Goal: Complete application form

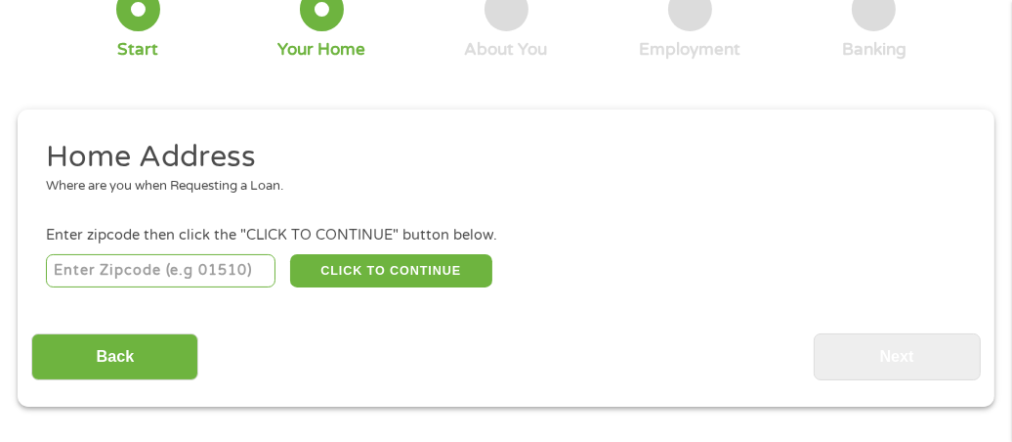
scroll to position [205, 0]
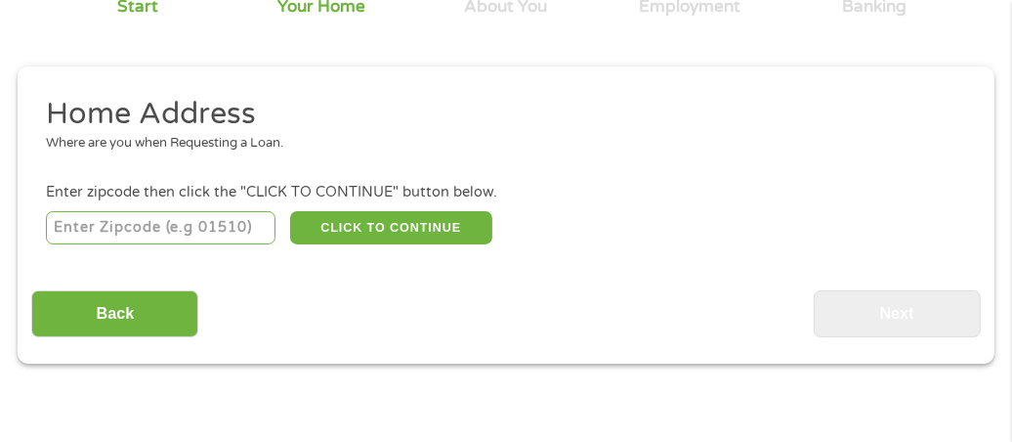
click at [147, 229] on input "number" at bounding box center [161, 227] width 231 height 33
type input "16602"
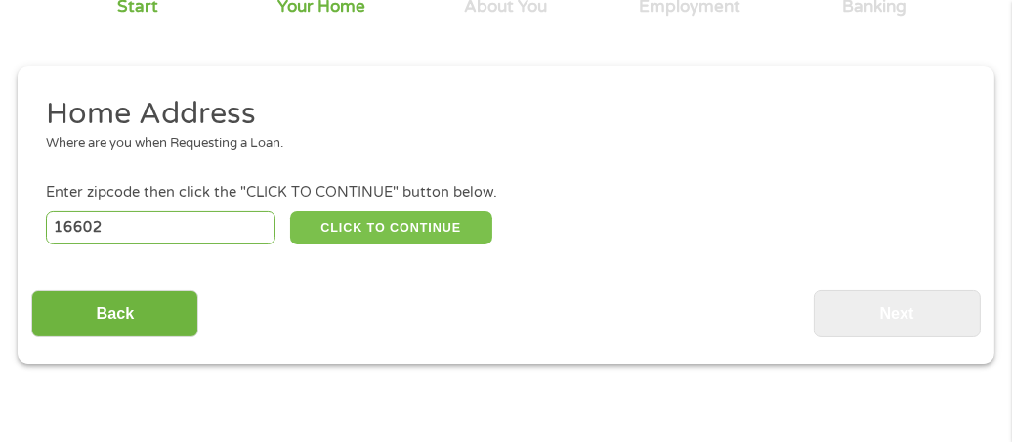
click at [408, 215] on button "CLICK TO CONTINUE" at bounding box center [391, 227] width 202 height 33
type input "16602"
type input "Altoona"
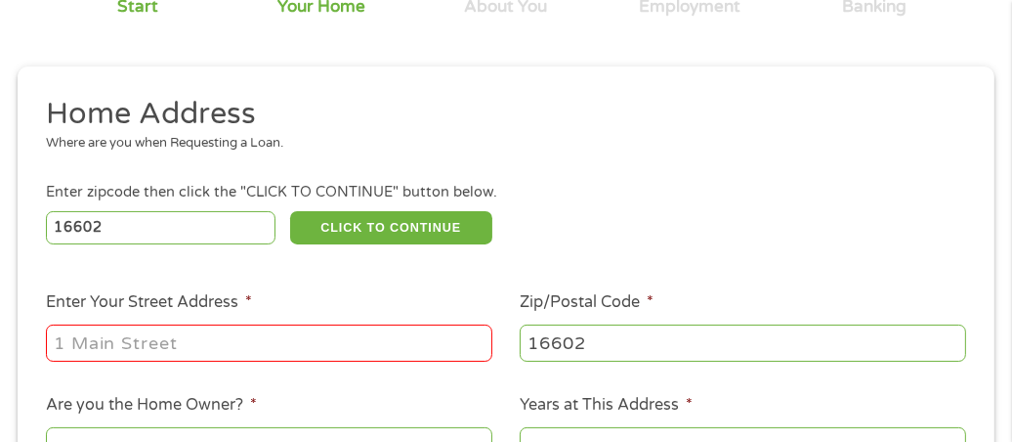
click at [221, 346] on input "Enter Your Street Address *" at bounding box center [269, 342] width 446 height 37
type input "[STREET_ADDRESS]"
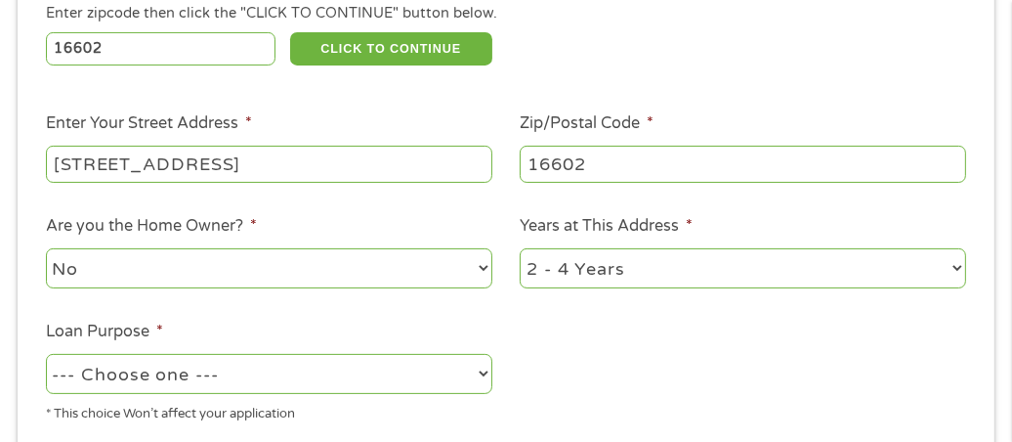
scroll to position [401, 0]
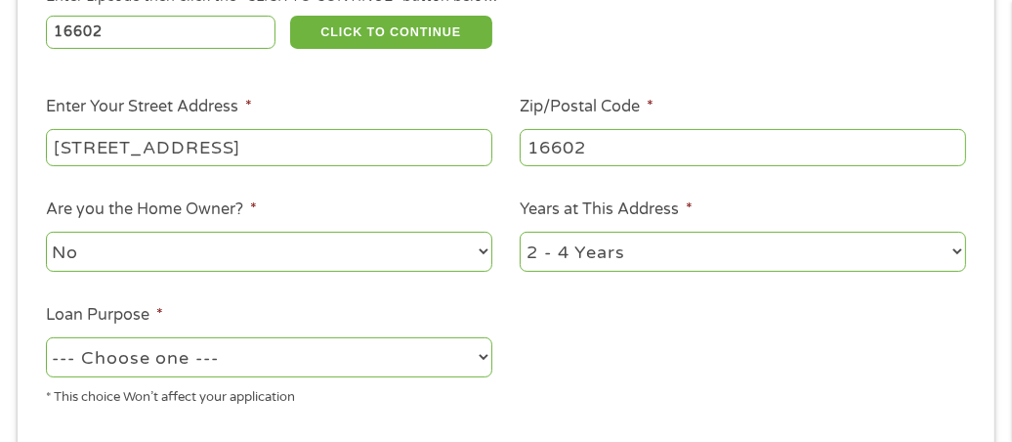
click at [601, 253] on select "1 Year or less 1 - 2 Years 2 - 4 Years Over 4 Years" at bounding box center [743, 252] width 446 height 40
select select "12months"
click at [520, 233] on select "1 Year or less 1 - 2 Years 2 - 4 Years Over 4 Years" at bounding box center [743, 252] width 446 height 40
click at [226, 384] on div "* This choice Won’t affect your application" at bounding box center [269, 393] width 446 height 26
click at [233, 363] on select "--- Choose one --- Pay Bills Debt Consolidation Home Improvement Major Purchase…" at bounding box center [269, 357] width 446 height 40
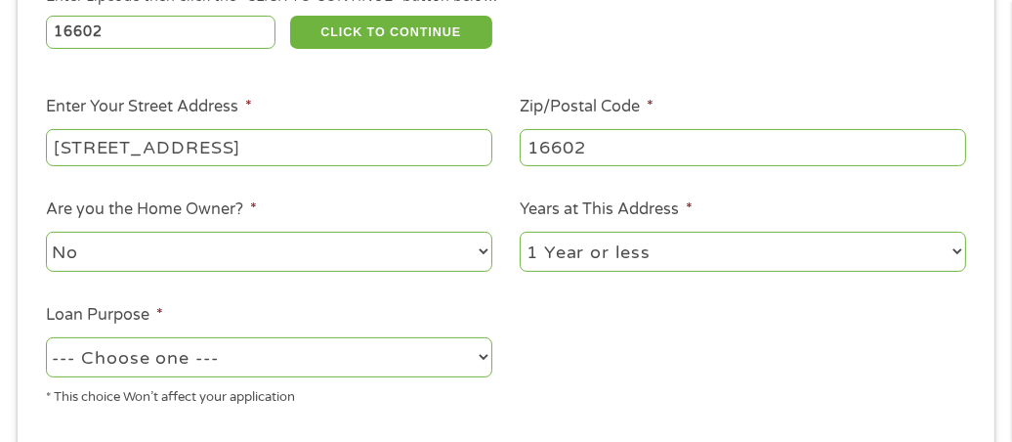
select select "shorttermcash"
click at [46, 338] on select "--- Choose one --- Pay Bills Debt Consolidation Home Improvement Major Purchase…" at bounding box center [269, 357] width 446 height 40
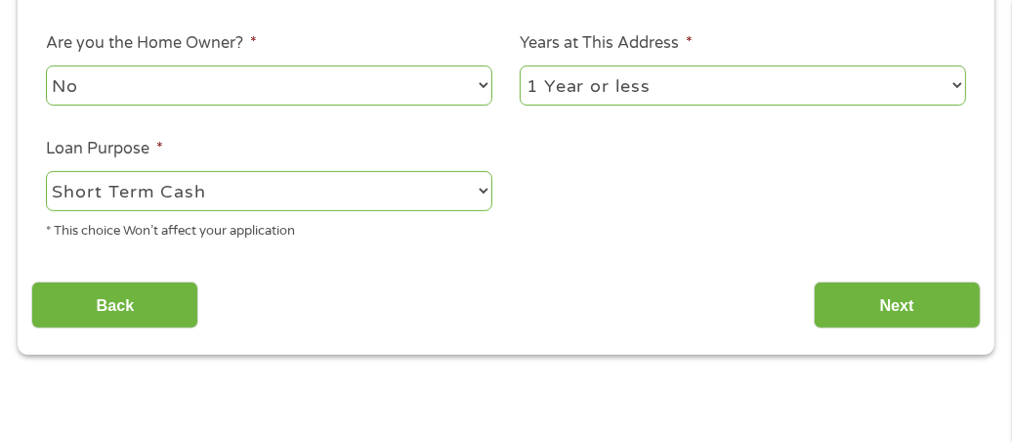
scroll to position [596, 0]
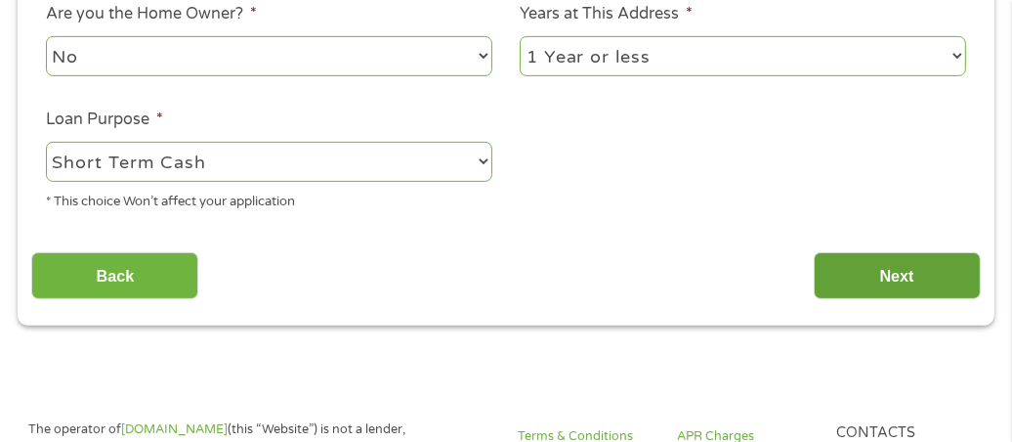
click at [881, 273] on input "Next" at bounding box center [897, 276] width 167 height 48
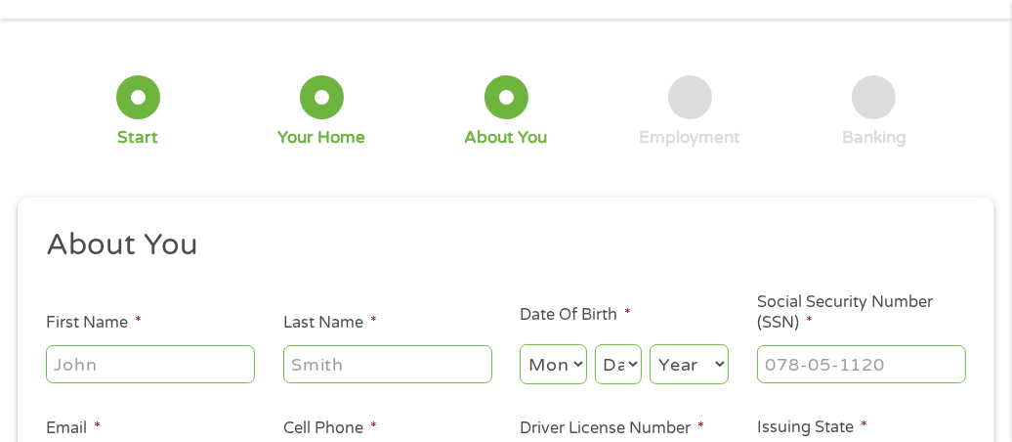
scroll to position [107, 0]
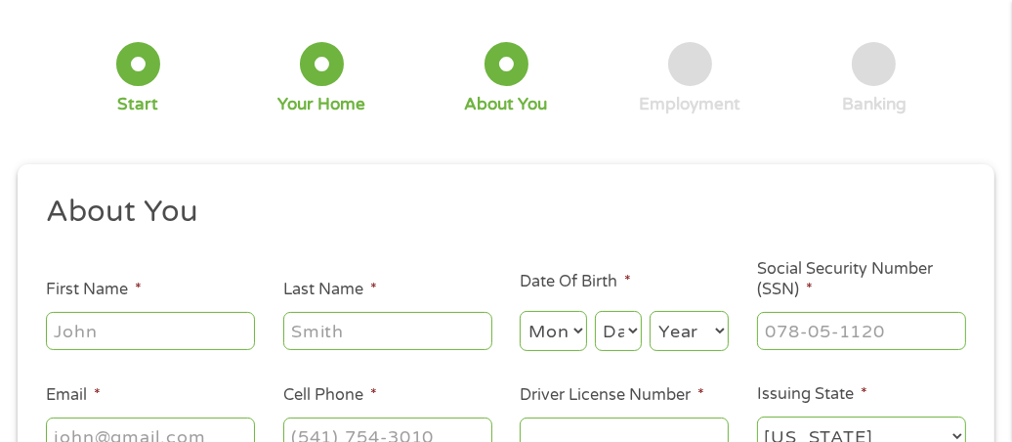
click at [182, 343] on input "First Name *" at bounding box center [150, 330] width 209 height 37
type input "[PERSON_NAME]"
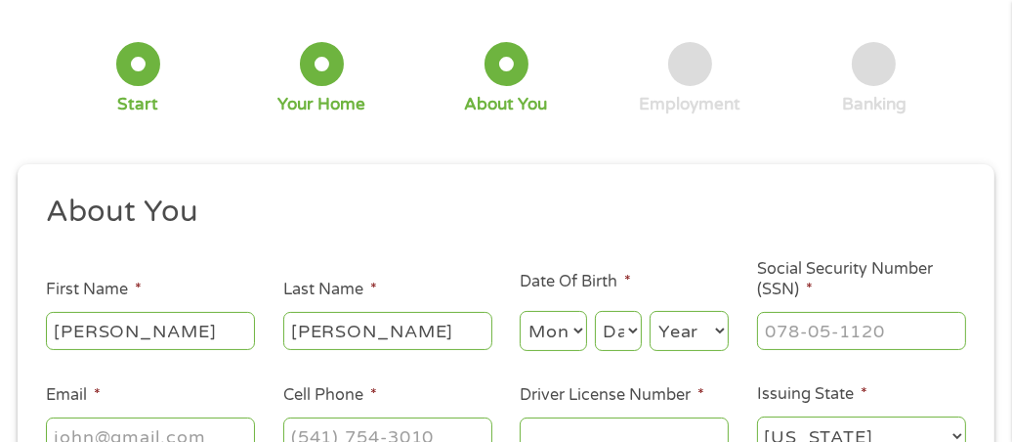
type input "[EMAIL_ADDRESS][DOMAIN_NAME]"
type input "[PHONE_NUMBER]"
click at [555, 331] on select "Month 1 2 3 4 5 6 7 8 9 10 11 12" at bounding box center [553, 331] width 66 height 40
select select "7"
click at [520, 312] on select "Month 1 2 3 4 5 6 7 8 9 10 11 12" at bounding box center [553, 331] width 66 height 40
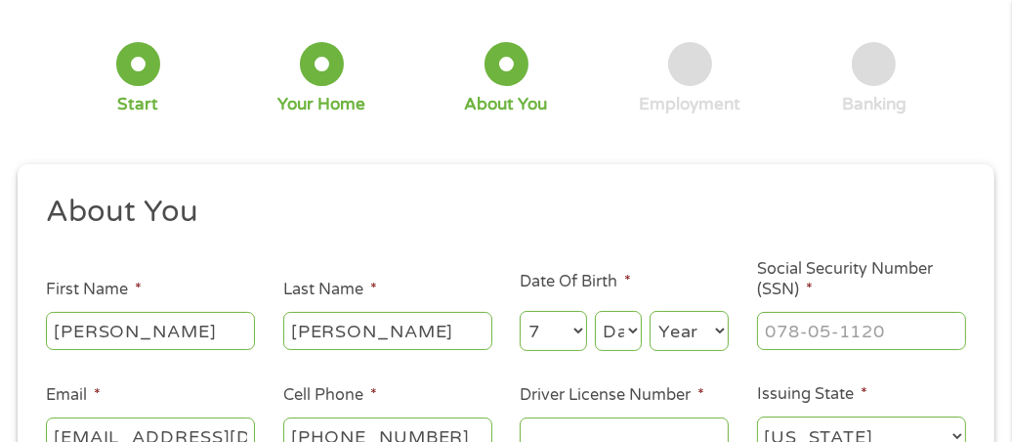
click at [599, 344] on select "Day 1 2 3 4 5 6 7 8 9 10 11 12 13 14 15 16 17 18 19 20 21 22 23 24 25 26 27 28 …" at bounding box center [619, 331] width 48 height 40
select select "28"
click at [595, 312] on select "Day 1 2 3 4 5 6 7 8 9 10 11 12 13 14 15 16 17 18 19 20 21 22 23 24 25 26 27 28 …" at bounding box center [619, 331] width 48 height 40
click at [716, 334] on select "Year [DATE] 2006 2005 2004 2003 2002 2001 2000 1999 1998 1997 1996 1995 1994 19…" at bounding box center [689, 331] width 79 height 40
select select "1962"
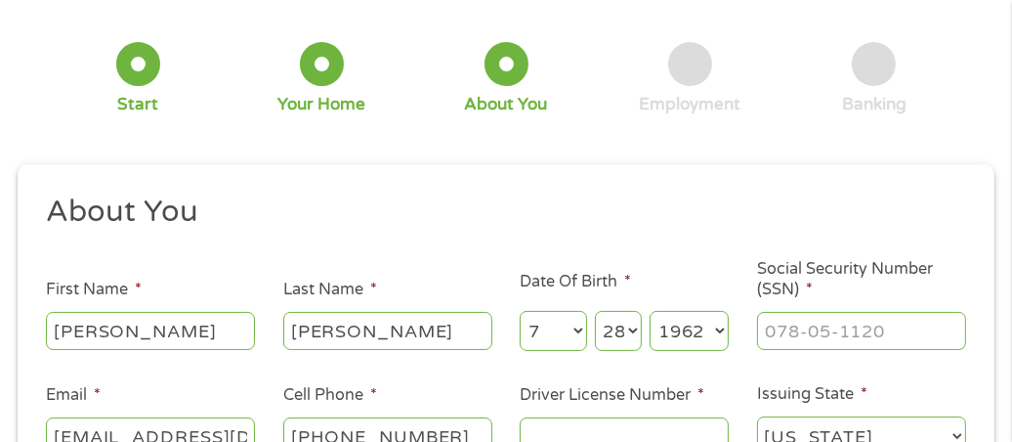
click at [650, 312] on select "Year [DATE] 2006 2005 2004 2003 2002 2001 2000 1999 1998 1997 1996 1995 1994 19…" at bounding box center [689, 331] width 79 height 40
click at [827, 327] on input "Social Security Number (SSN) *" at bounding box center [861, 330] width 209 height 37
type input "213-80-6091"
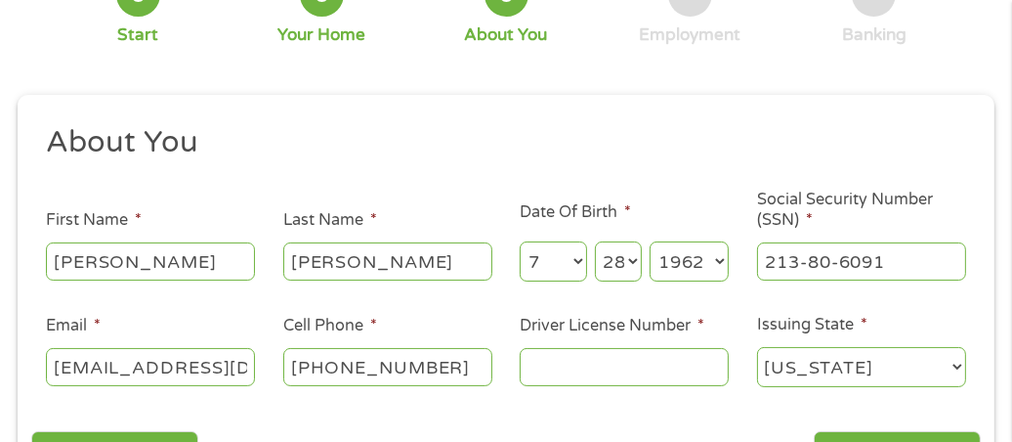
scroll to position [205, 0]
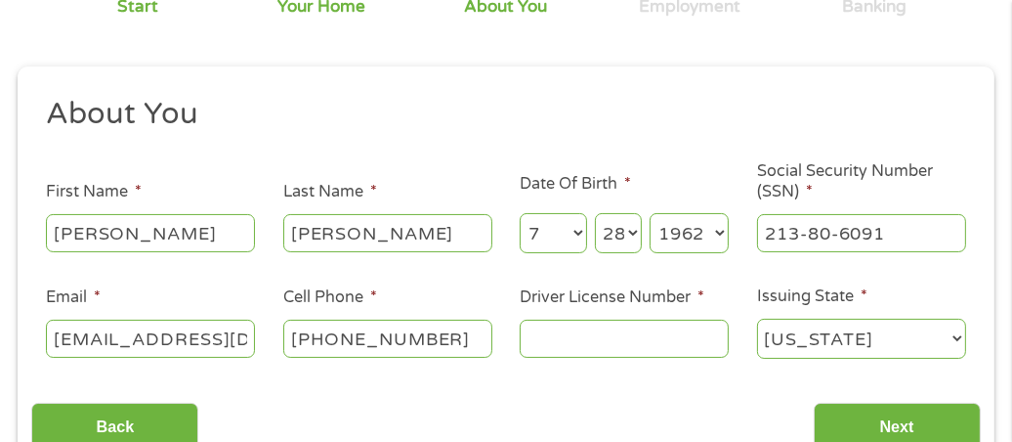
click at [584, 345] on input "Driver License Number *" at bounding box center [624, 337] width 209 height 37
click at [580, 342] on input "Driver License Number *" at bounding box center [624, 337] width 209 height 37
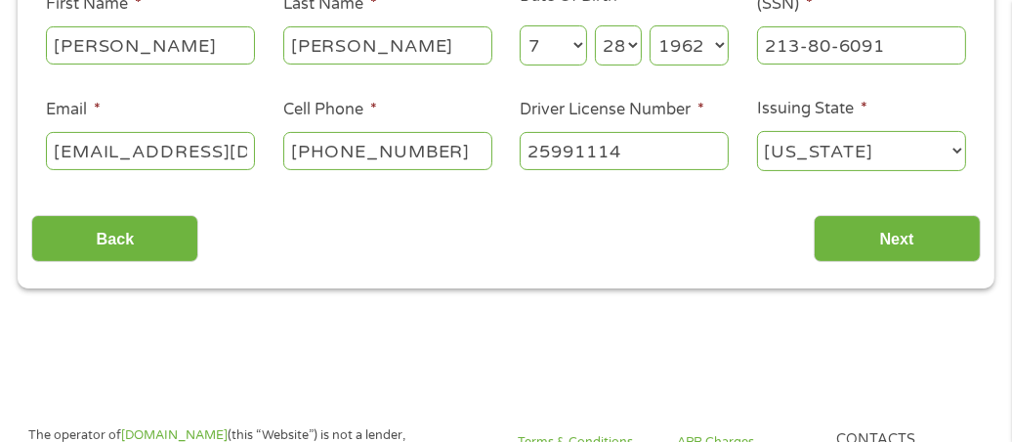
scroll to position [401, 0]
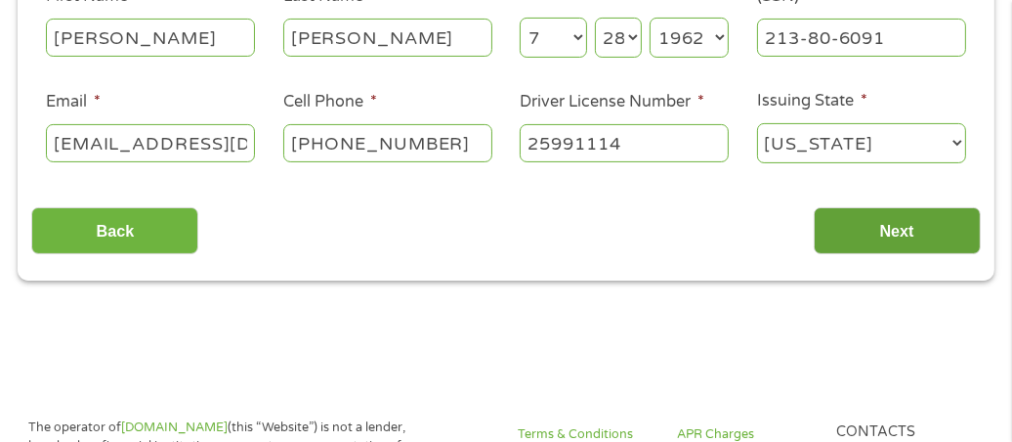
type input "25991114"
click at [899, 218] on input "Next" at bounding box center [897, 231] width 167 height 48
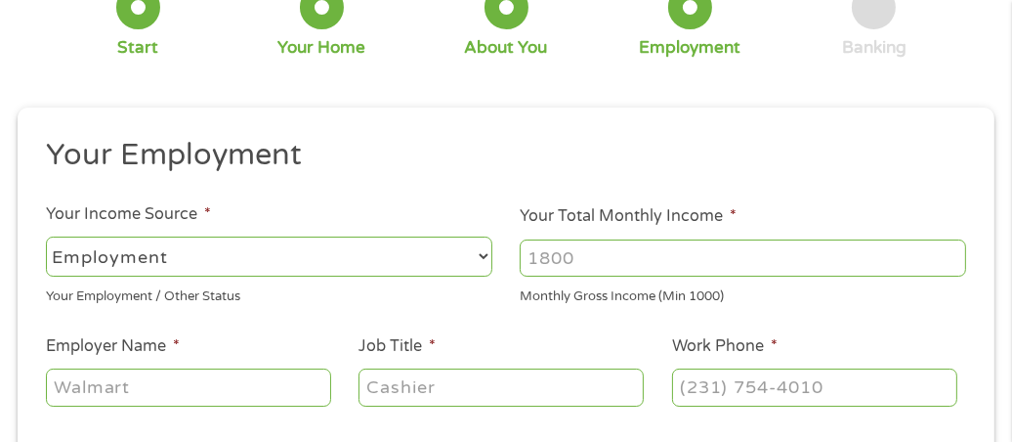
scroll to position [205, 0]
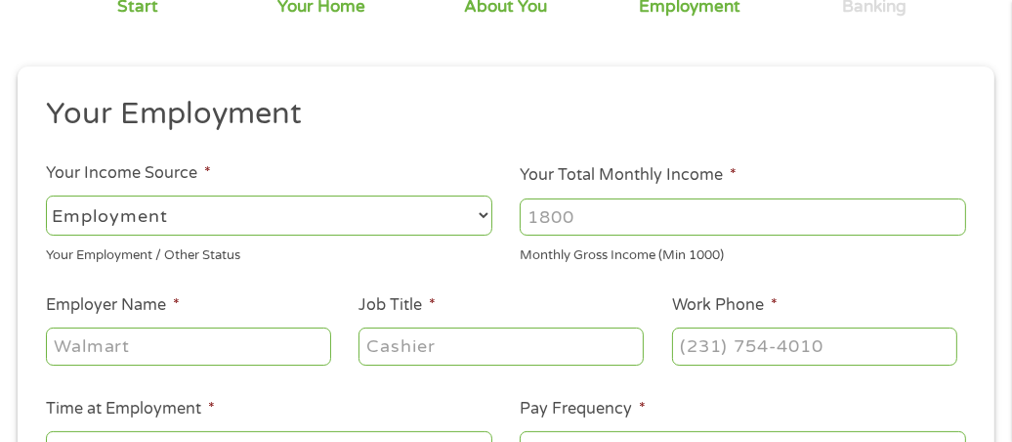
click at [394, 223] on select "--- Choose one --- Employment [DEMOGRAPHIC_DATA] Benefits" at bounding box center [269, 215] width 446 height 40
select select "benefits"
click at [46, 195] on select "--- Choose one --- Employment [DEMOGRAPHIC_DATA] Benefits" at bounding box center [269, 215] width 446 height 40
type input "Other"
type input "[PHONE_NUMBER]"
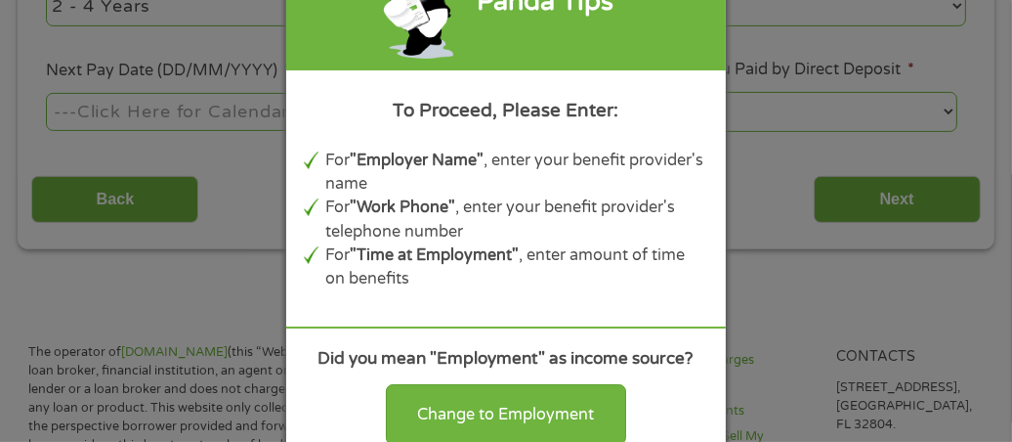
scroll to position [694, 0]
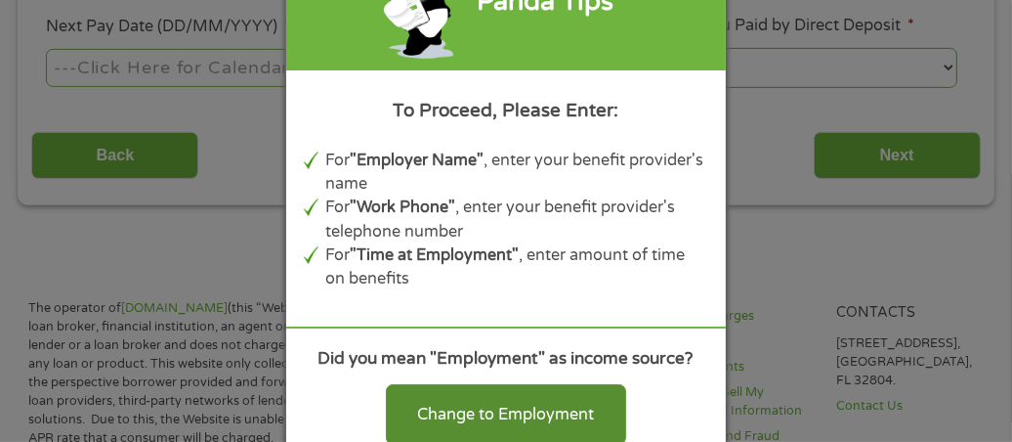
click at [511, 402] on div "Change to Employment" at bounding box center [506, 414] width 240 height 61
select select "fullTime"
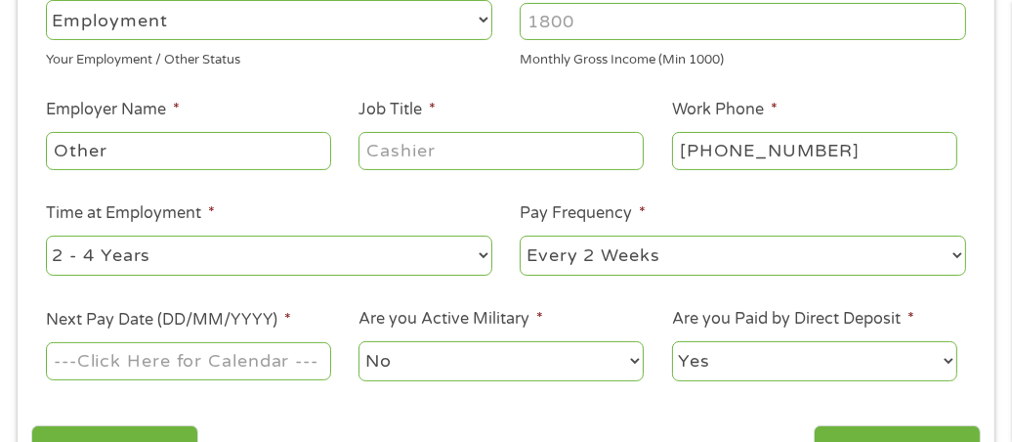
scroll to position [303, 0]
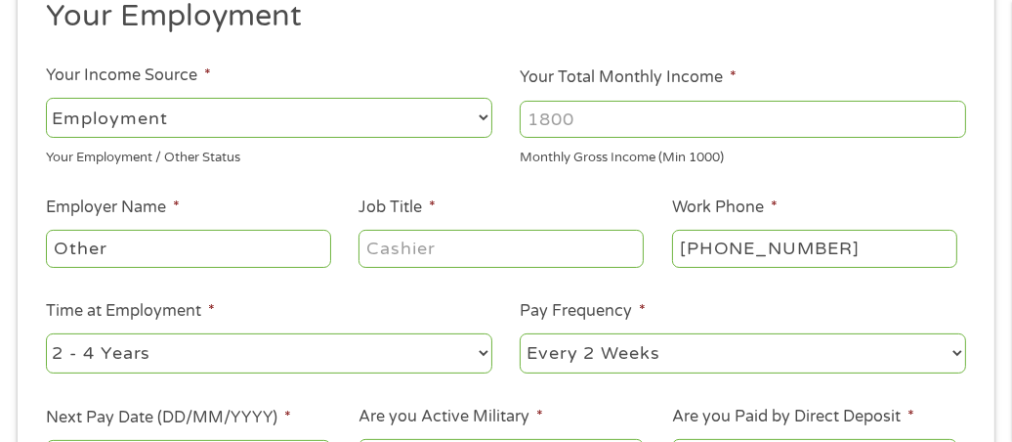
click at [596, 118] on input "Your Total Monthly Income *" at bounding box center [743, 119] width 446 height 37
click at [592, 118] on input "Your Total Monthly Income *" at bounding box center [743, 119] width 446 height 37
click at [947, 108] on input "1000" at bounding box center [743, 119] width 446 height 37
click at [942, 106] on input "1000" at bounding box center [743, 119] width 446 height 37
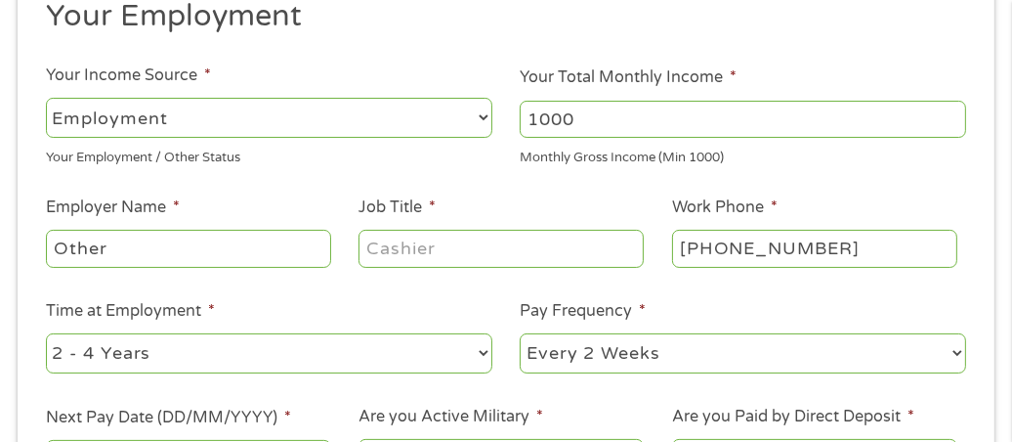
click at [944, 120] on input "1000" at bounding box center [743, 119] width 446 height 37
click at [949, 123] on input "1000" at bounding box center [743, 119] width 446 height 37
type input "2574"
drag, startPoint x: 318, startPoint y: 126, endPoint x: 262, endPoint y: 31, distance: 110.4
click at [262, 31] on h2 "Your Employment" at bounding box center [499, 16] width 907 height 39
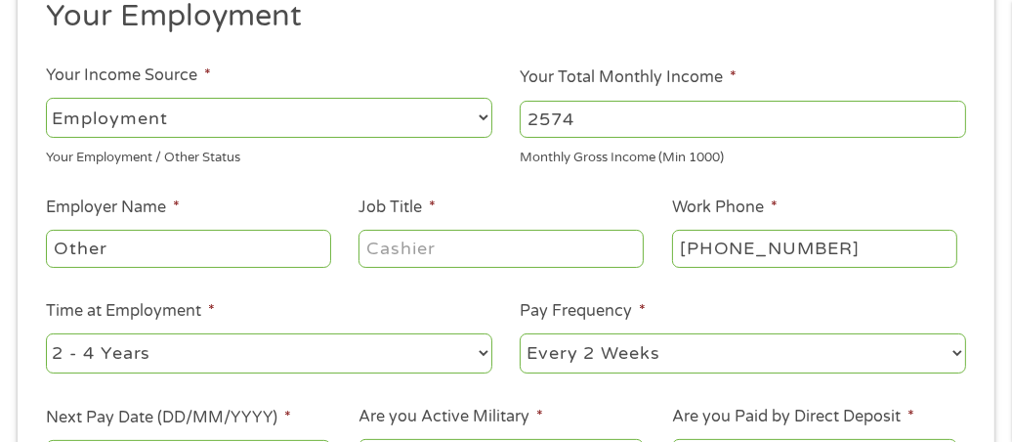
click at [272, 54] on ul "Your Employment Your Income Source * --- Choose one --- Employment [DEMOGRAPHIC…" at bounding box center [505, 246] width 949 height 499
click at [422, 249] on input "Job Title *" at bounding box center [501, 248] width 285 height 37
type input "disabled"
click at [372, 360] on select "--- Choose one --- 1 Year or less 1 - 2 Years 2 - 4 Years Over 4 Years" at bounding box center [269, 353] width 446 height 40
select select "60months"
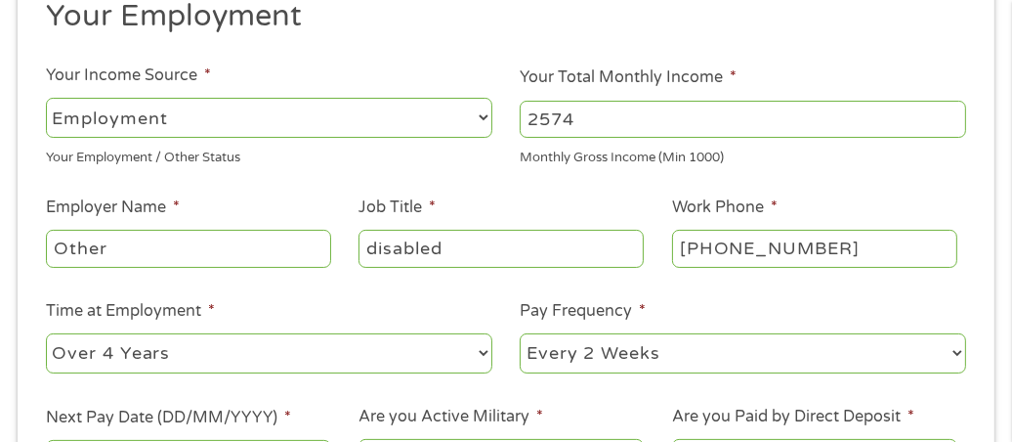
click at [46, 333] on select "--- Choose one --- 1 Year or less 1 - 2 Years 2 - 4 Years Over 4 Years" at bounding box center [269, 353] width 446 height 40
click at [572, 351] on select "--- Choose one --- Every 2 Weeks Every Week Monthly Semi-Monthly" at bounding box center [743, 353] width 446 height 40
select select "monthly"
click at [520, 333] on select "--- Choose one --- Every 2 Weeks Every Week Monthly Semi-Monthly" at bounding box center [743, 353] width 446 height 40
click at [536, 295] on ul "Your Employment Your Income Source * --- Choose one --- Employment [DEMOGRAPHIC…" at bounding box center [505, 246] width 949 height 499
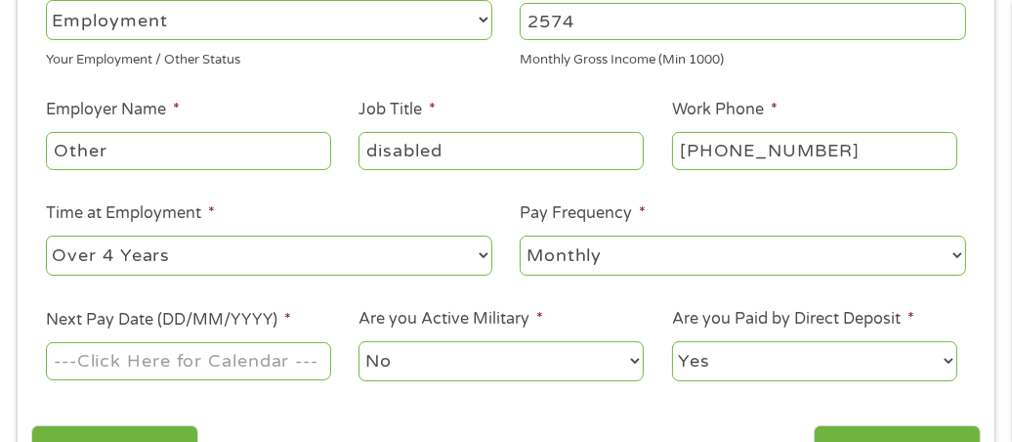
scroll to position [498, 0]
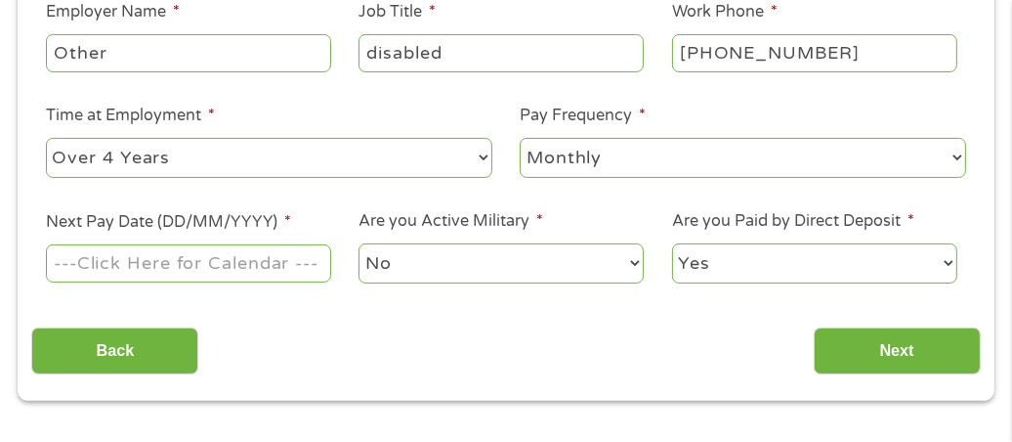
click at [241, 265] on input "Next Pay Date (DD/MM/YYYY) *" at bounding box center [188, 262] width 285 height 37
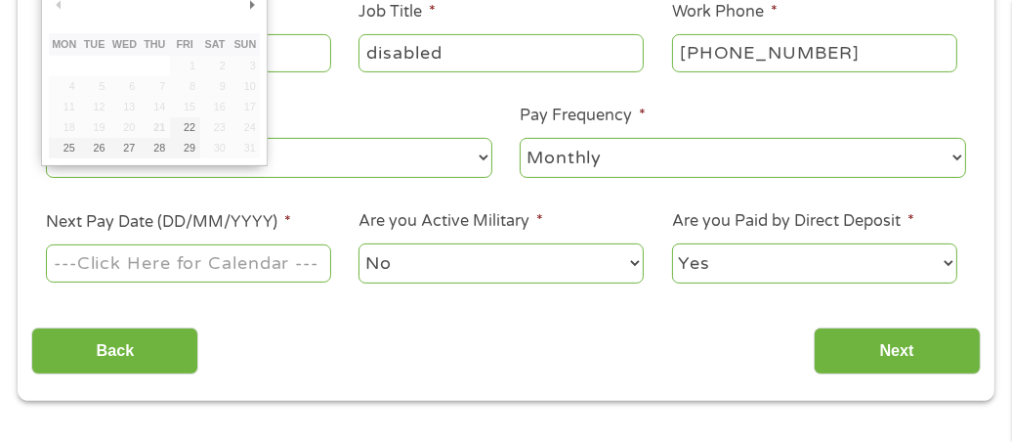
scroll to position [401, 0]
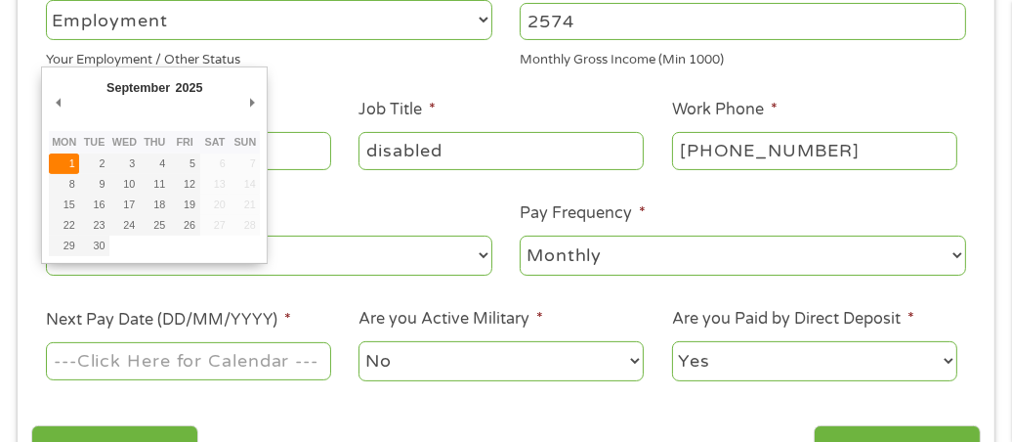
type input "[DATE]"
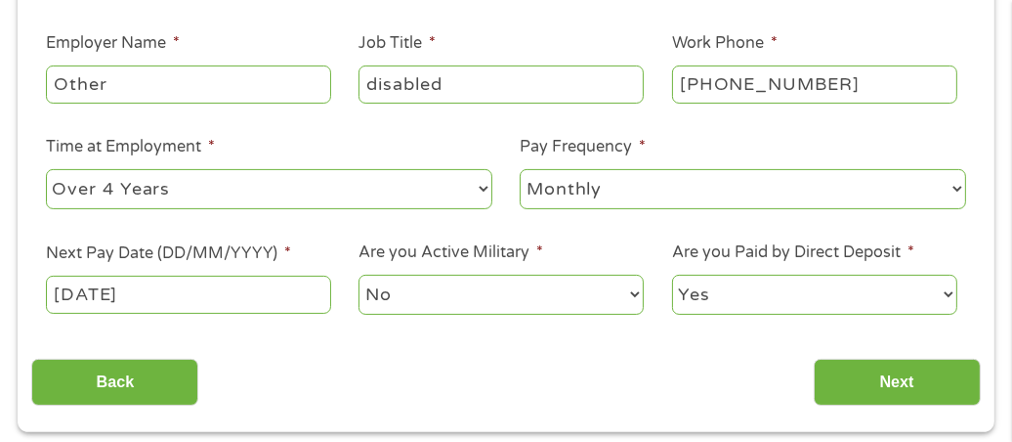
scroll to position [498, 0]
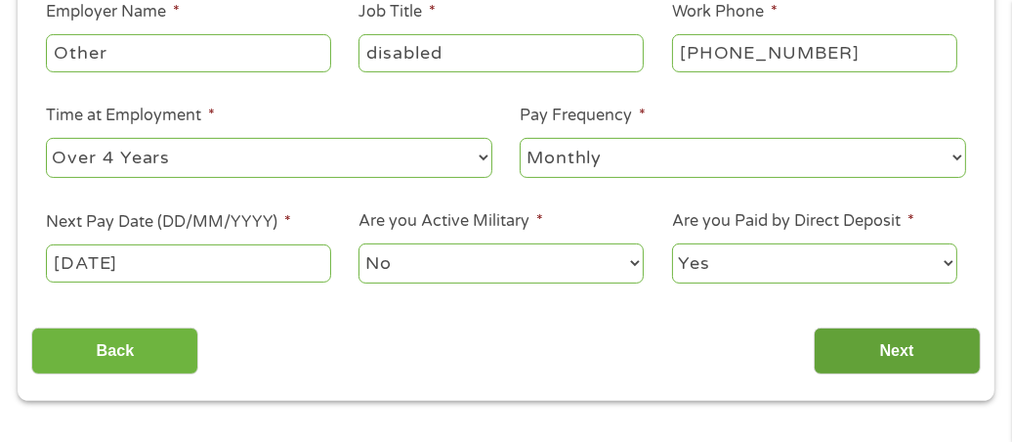
click at [856, 342] on input "Next" at bounding box center [897, 351] width 167 height 48
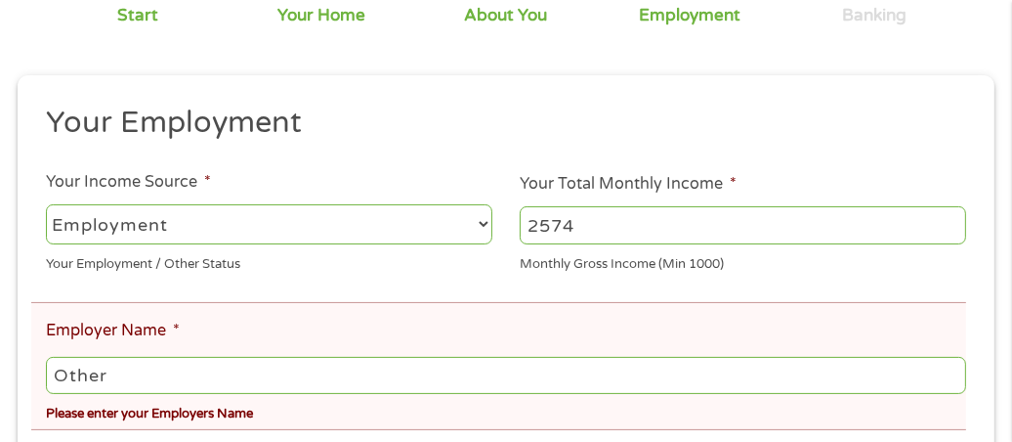
scroll to position [401, 0]
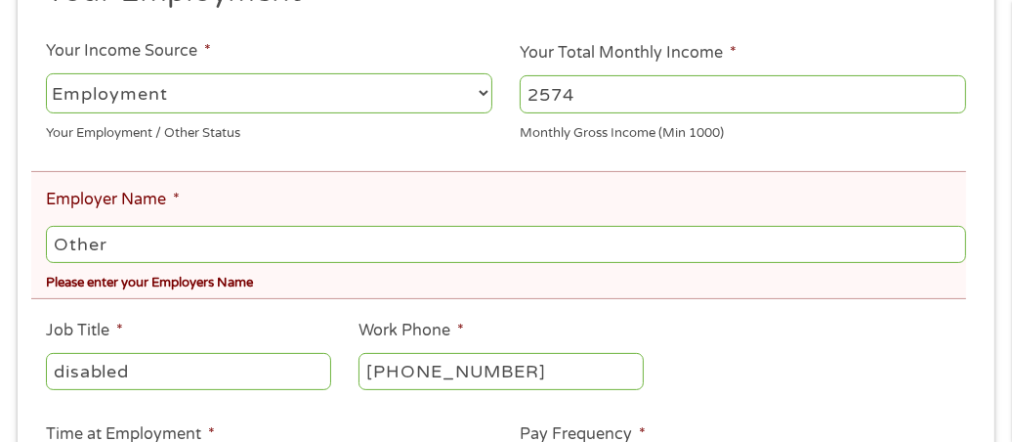
click at [219, 247] on input "Other" at bounding box center [506, 244] width 920 height 37
type input "O"
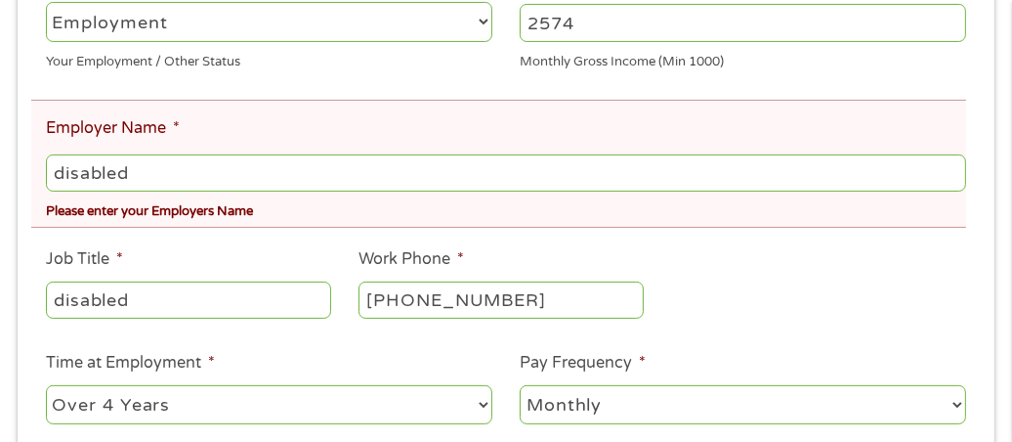
scroll to position [498, 0]
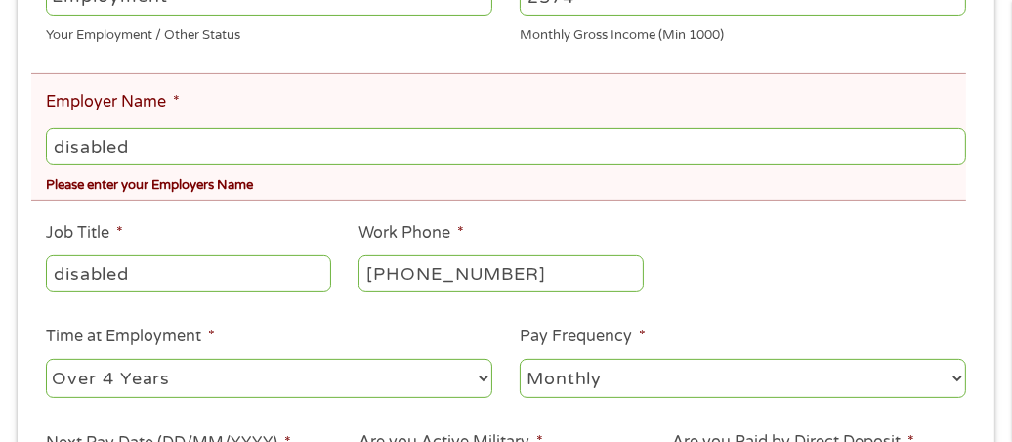
type input "disabled"
click at [167, 225] on li "Job Title * disabled" at bounding box center [188, 258] width 314 height 75
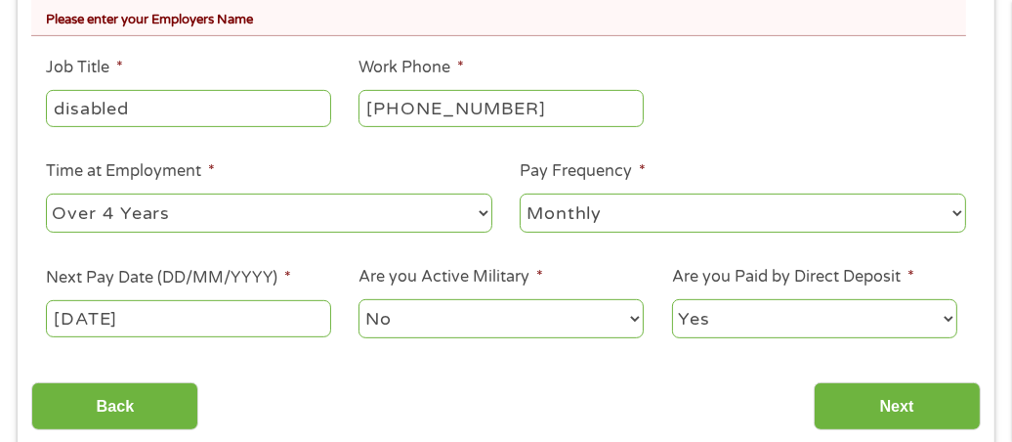
scroll to position [694, 0]
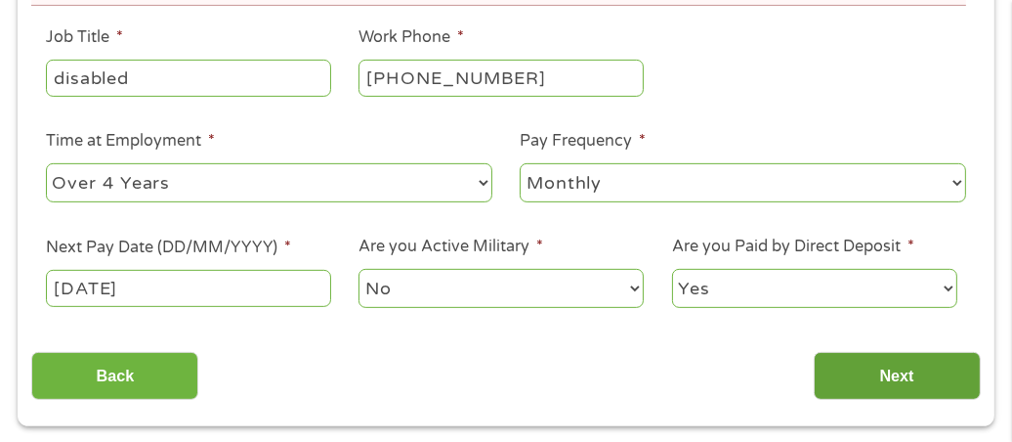
drag, startPoint x: 875, startPoint y: 363, endPoint x: 865, endPoint y: 359, distance: 11.8
click at [874, 363] on input "Next" at bounding box center [897, 376] width 167 height 48
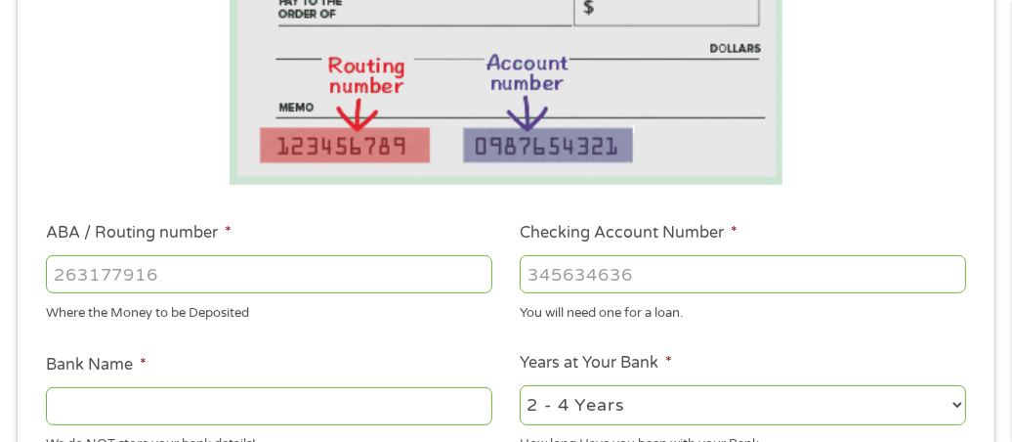
scroll to position [498, 0]
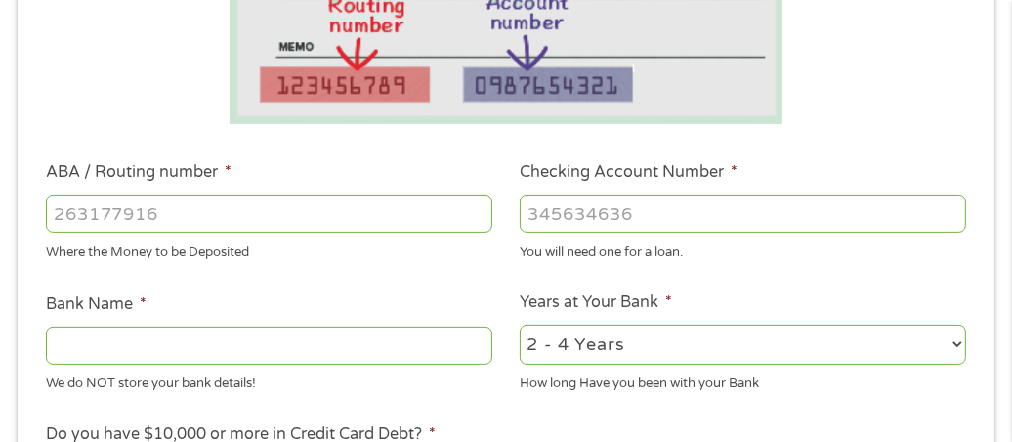
click at [313, 218] on input "ABA / Routing number *" at bounding box center [269, 212] width 446 height 37
type input "031101279"
type input "THE BANCORP BANK"
type input "031101279"
click at [656, 210] on input "Checking Account Number *" at bounding box center [743, 212] width 446 height 37
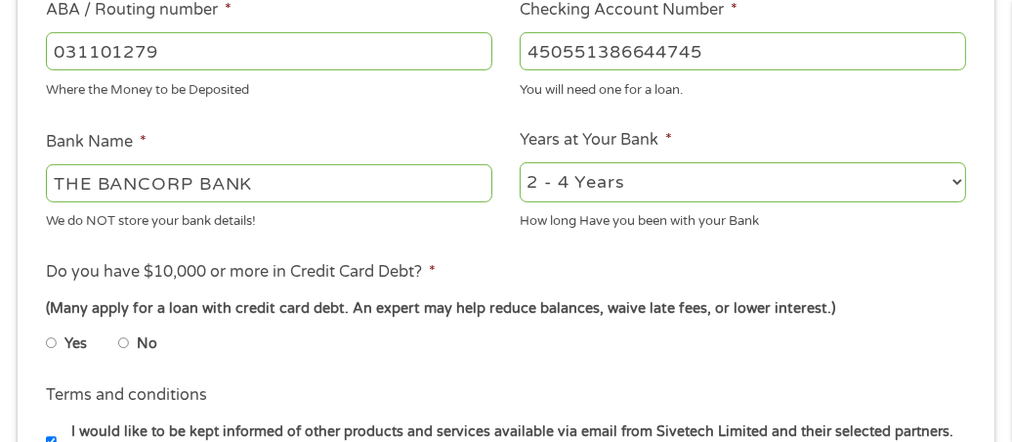
scroll to position [694, 0]
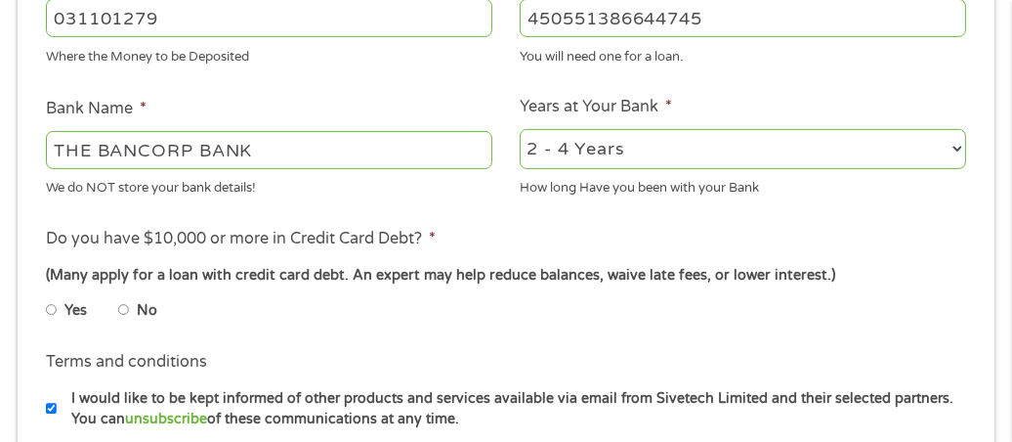
type input "450551386644745"
click at [140, 307] on label "No" at bounding box center [147, 310] width 21 height 21
click at [130, 307] on input "No" at bounding box center [124, 309] width 12 height 31
radio input "true"
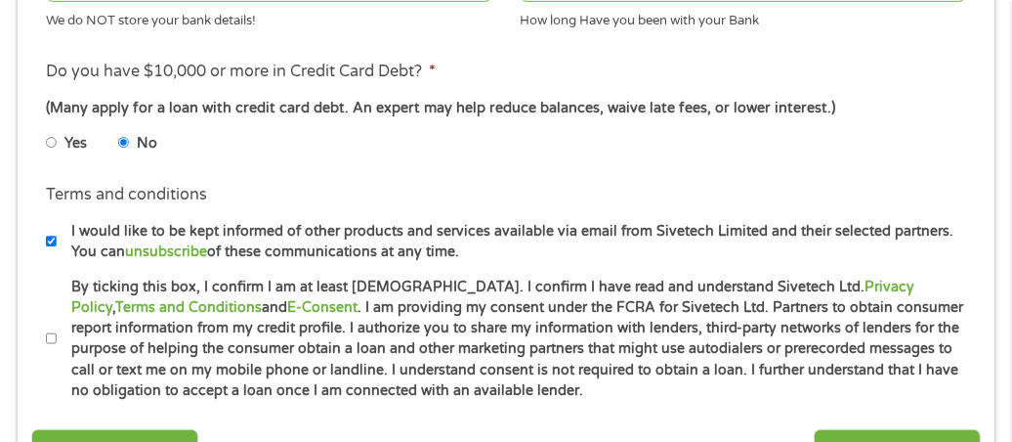
scroll to position [889, 0]
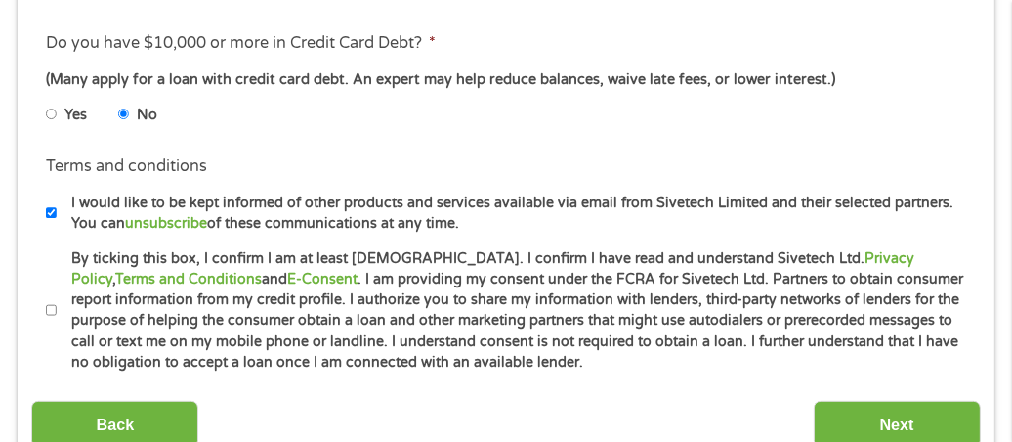
click at [46, 301] on input "By ticking this box, I confirm I am at least [DEMOGRAPHIC_DATA]. I confirm I ha…" at bounding box center [52, 310] width 12 height 31
checkbox input "true"
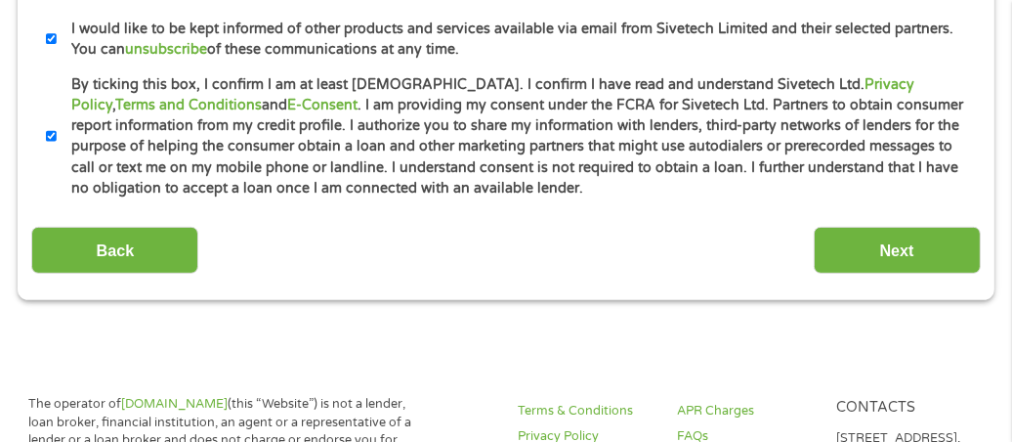
scroll to position [1084, 0]
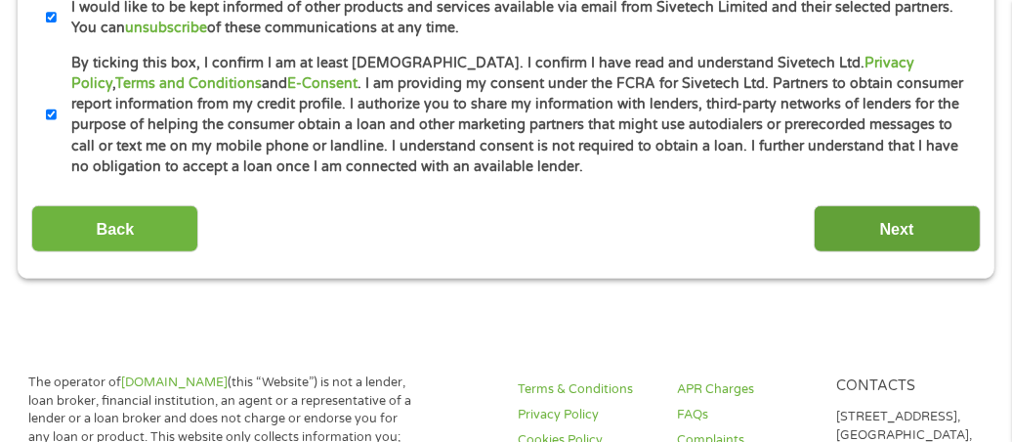
click at [869, 223] on input "Next" at bounding box center [897, 229] width 167 height 48
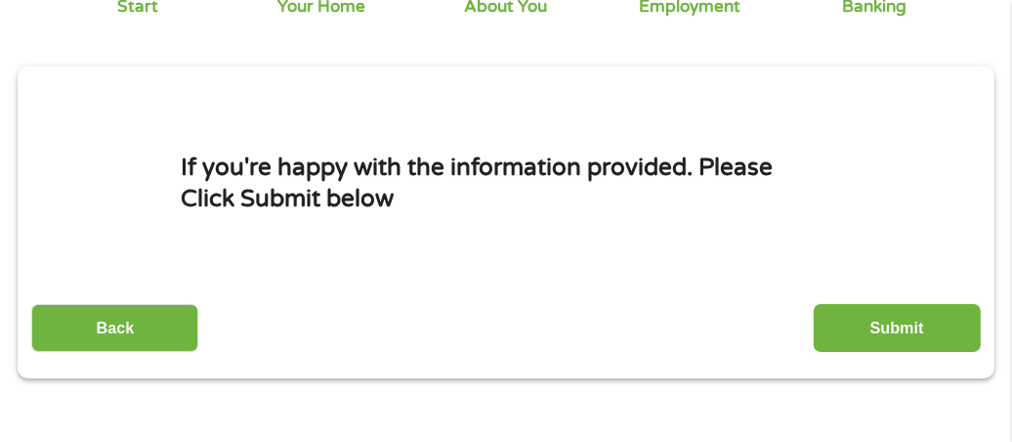
scroll to position [303, 0]
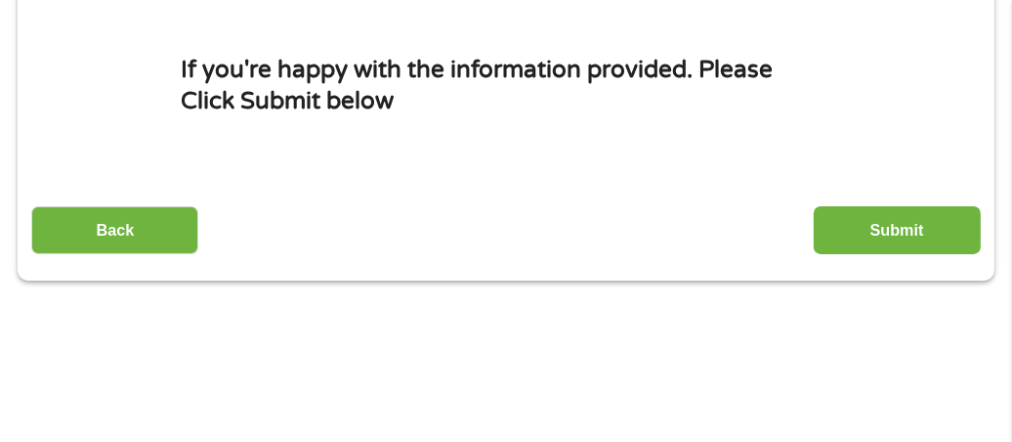
drag, startPoint x: 887, startPoint y: 220, endPoint x: 873, endPoint y: 220, distance: 13.7
click at [885, 223] on input "Submit" at bounding box center [897, 230] width 167 height 48
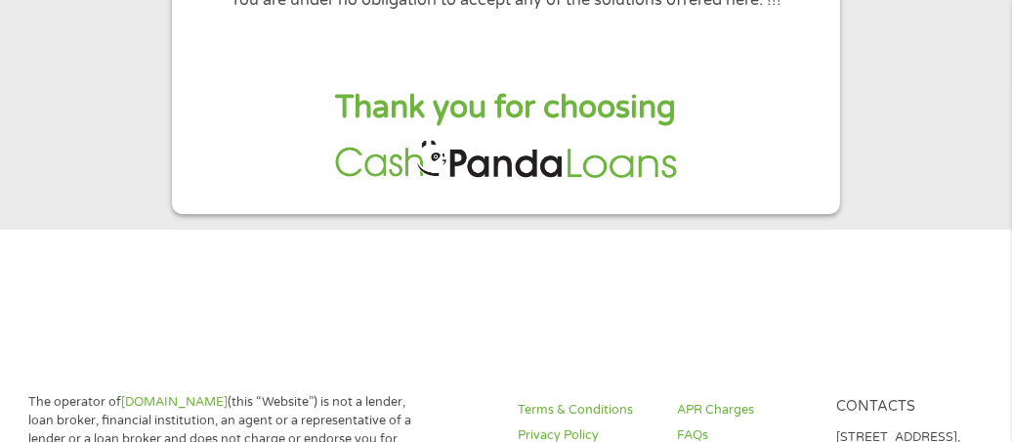
scroll to position [293, 0]
